Goal: Information Seeking & Learning: Learn about a topic

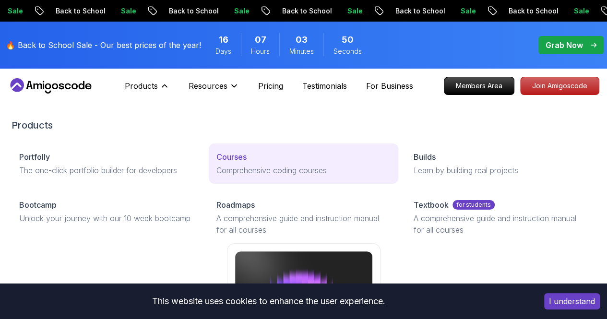
click at [216, 163] on p "Courses" at bounding box center [231, 157] width 30 height 12
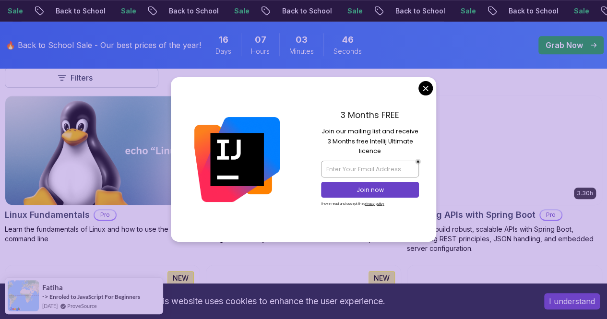
scroll to position [310, 0]
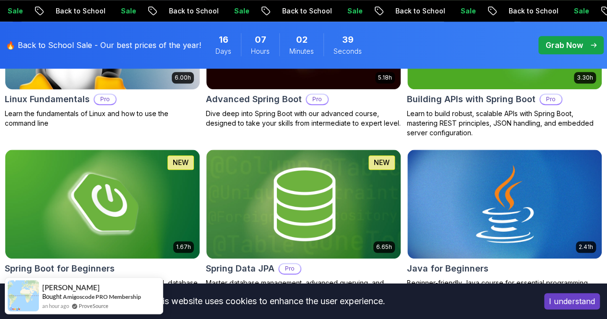
scroll to position [424, 0]
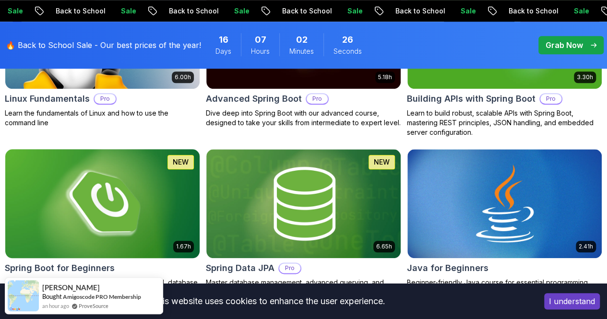
click at [204, 176] on img at bounding box center [102, 203] width 204 height 114
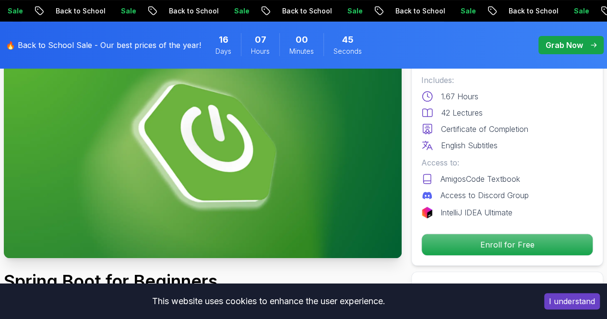
scroll to position [104, 0]
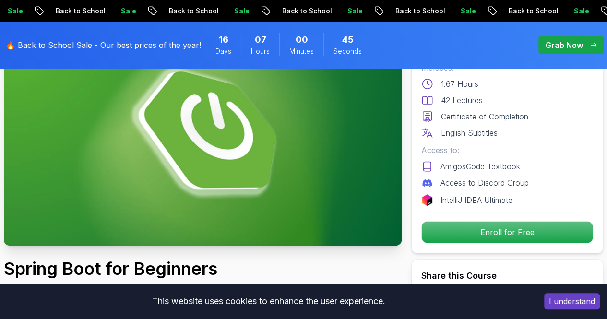
click at [224, 201] on img at bounding box center [203, 134] width 398 height 224
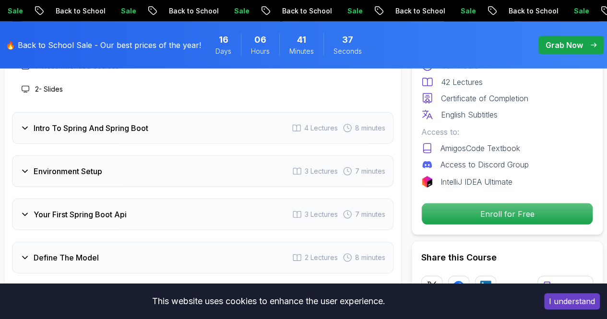
scroll to position [1348, 0]
